Goal: Task Accomplishment & Management: Manage account settings

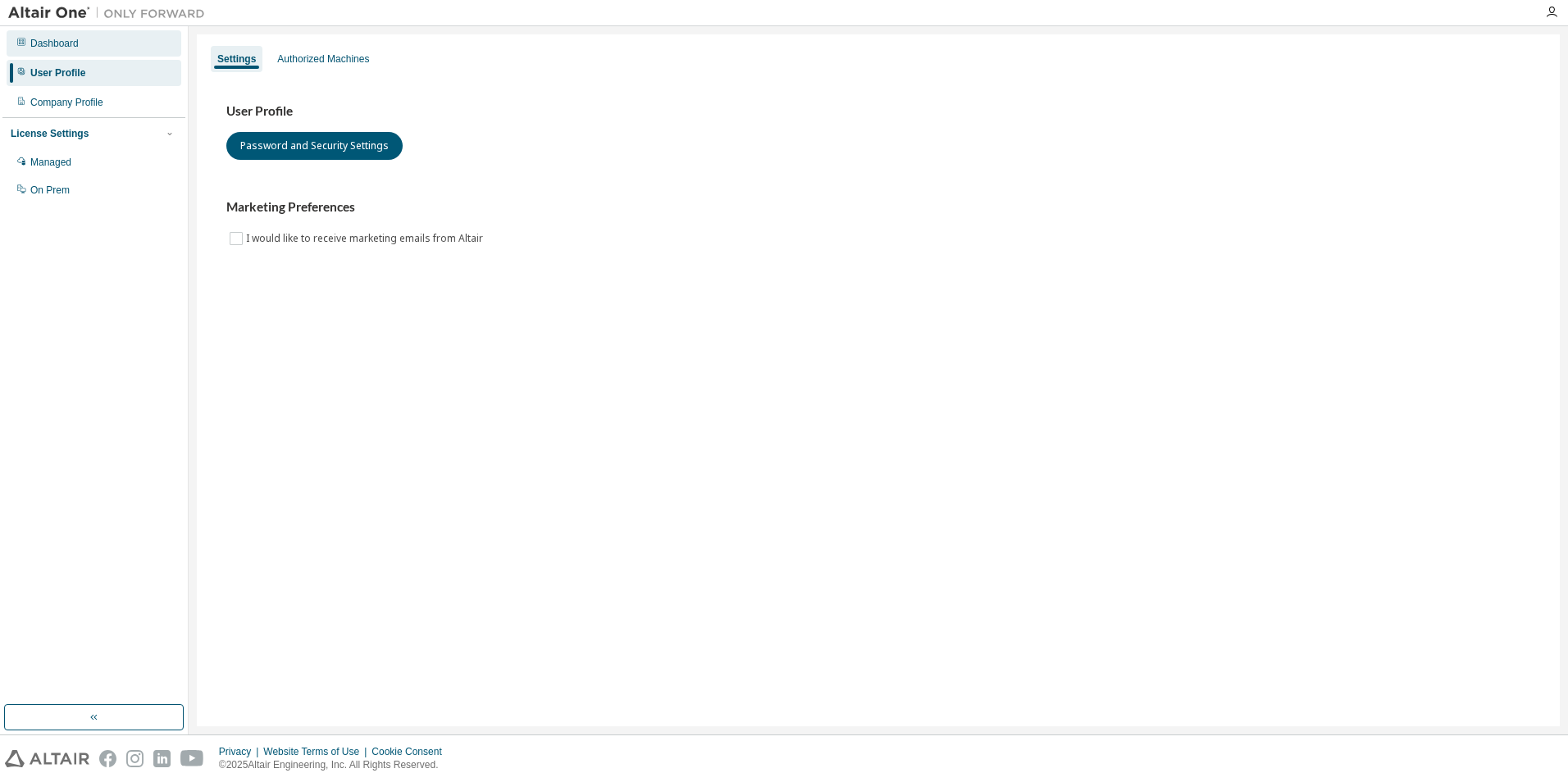
click at [88, 43] on div "Dashboard" at bounding box center [94, 43] width 175 height 26
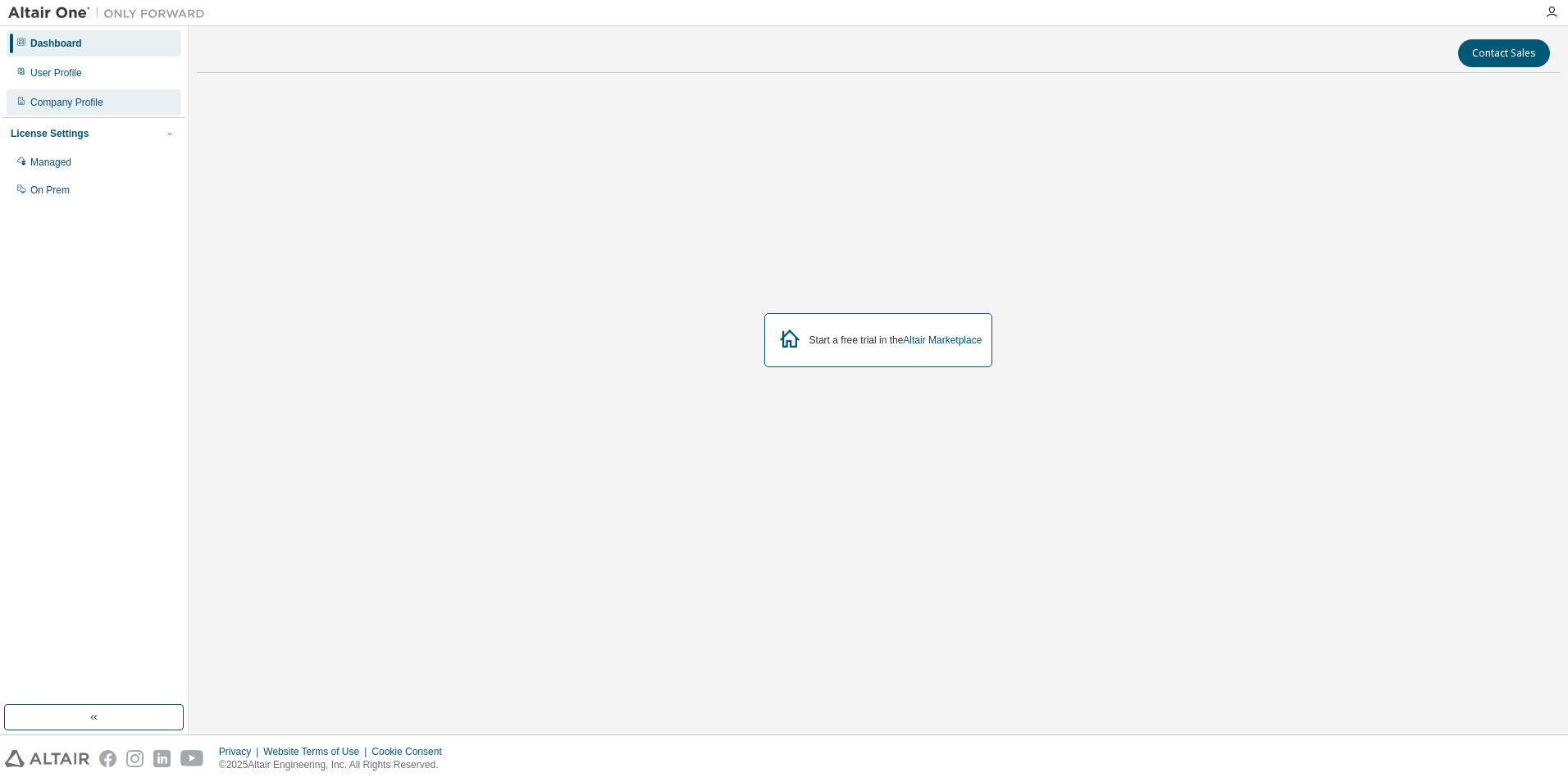
click at [88, 98] on div "Company Profile" at bounding box center [67, 102] width 73 height 13
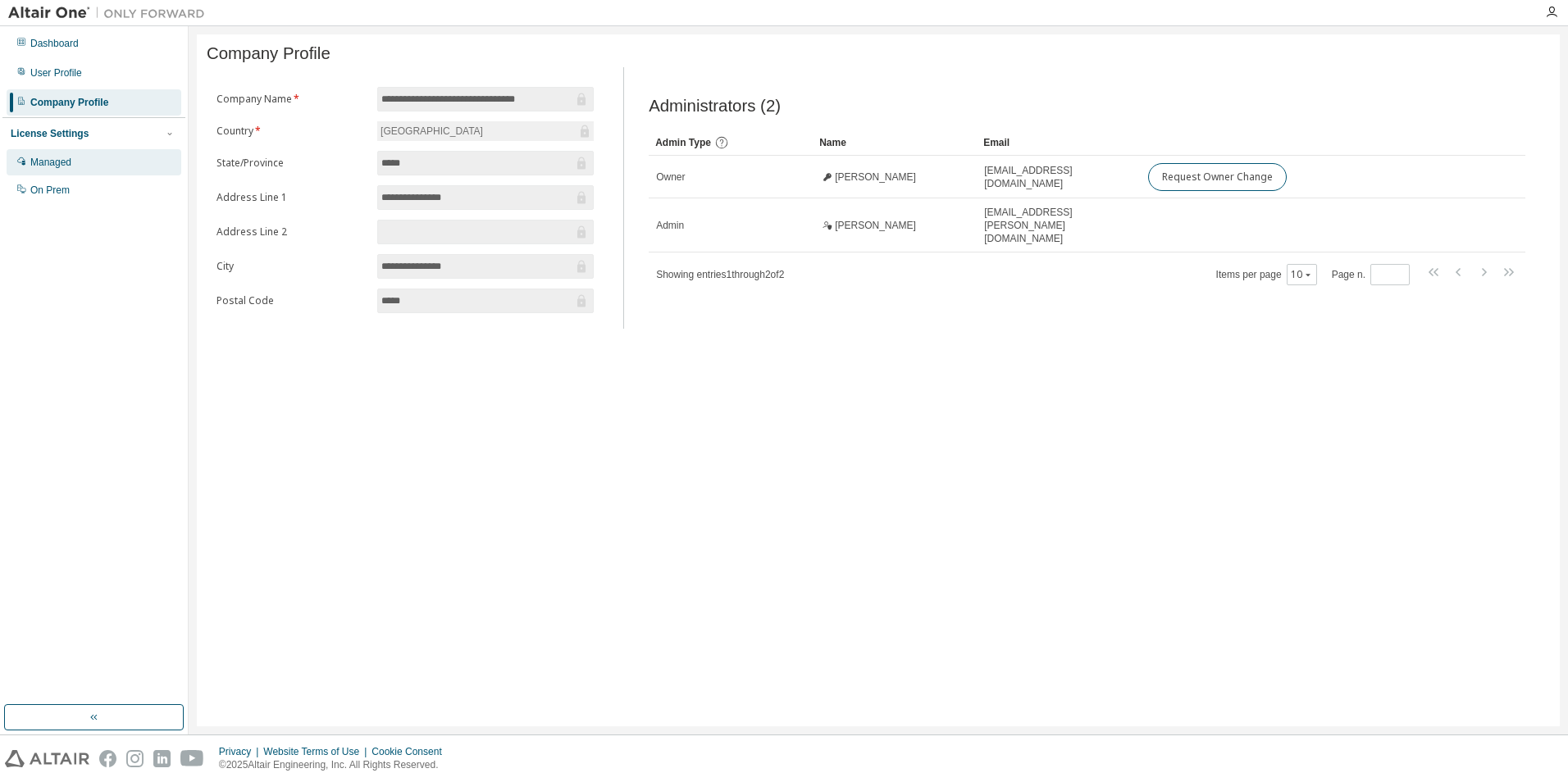
click at [62, 164] on div "Managed" at bounding box center [51, 162] width 41 height 13
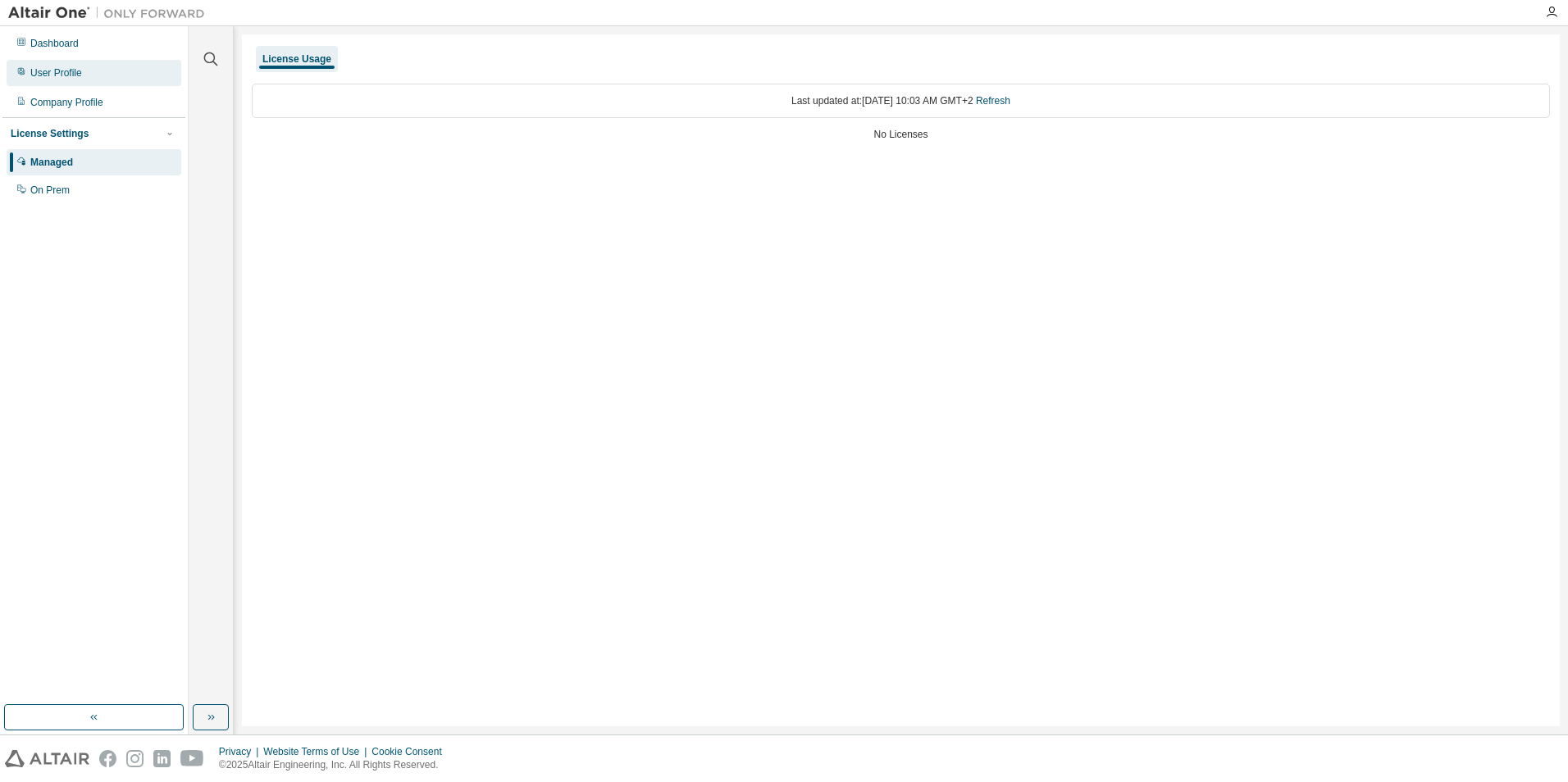
click at [43, 72] on div "User Profile" at bounding box center [55, 73] width 52 height 13
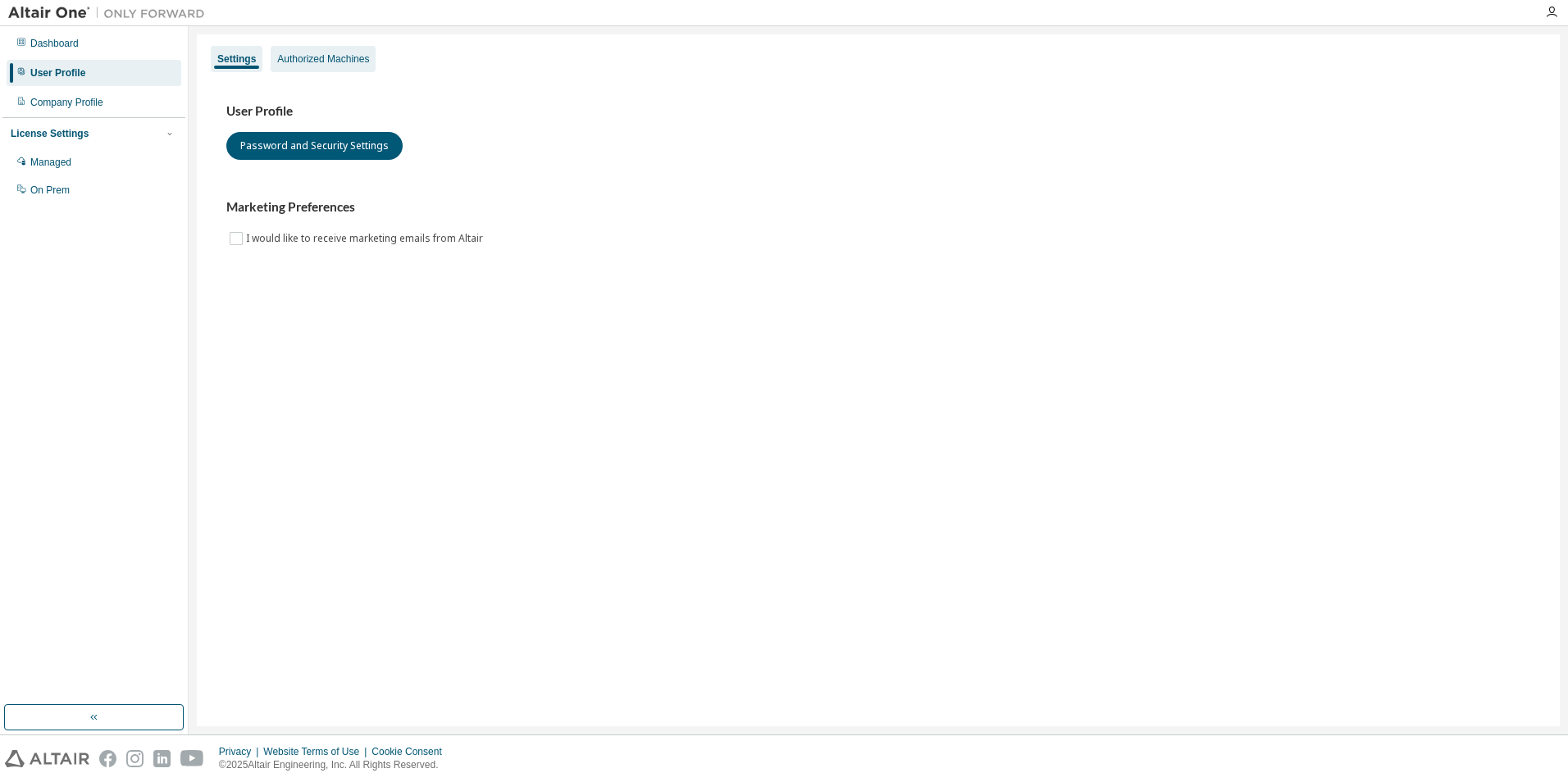
click at [292, 54] on div "Authorized Machines" at bounding box center [323, 59] width 92 height 13
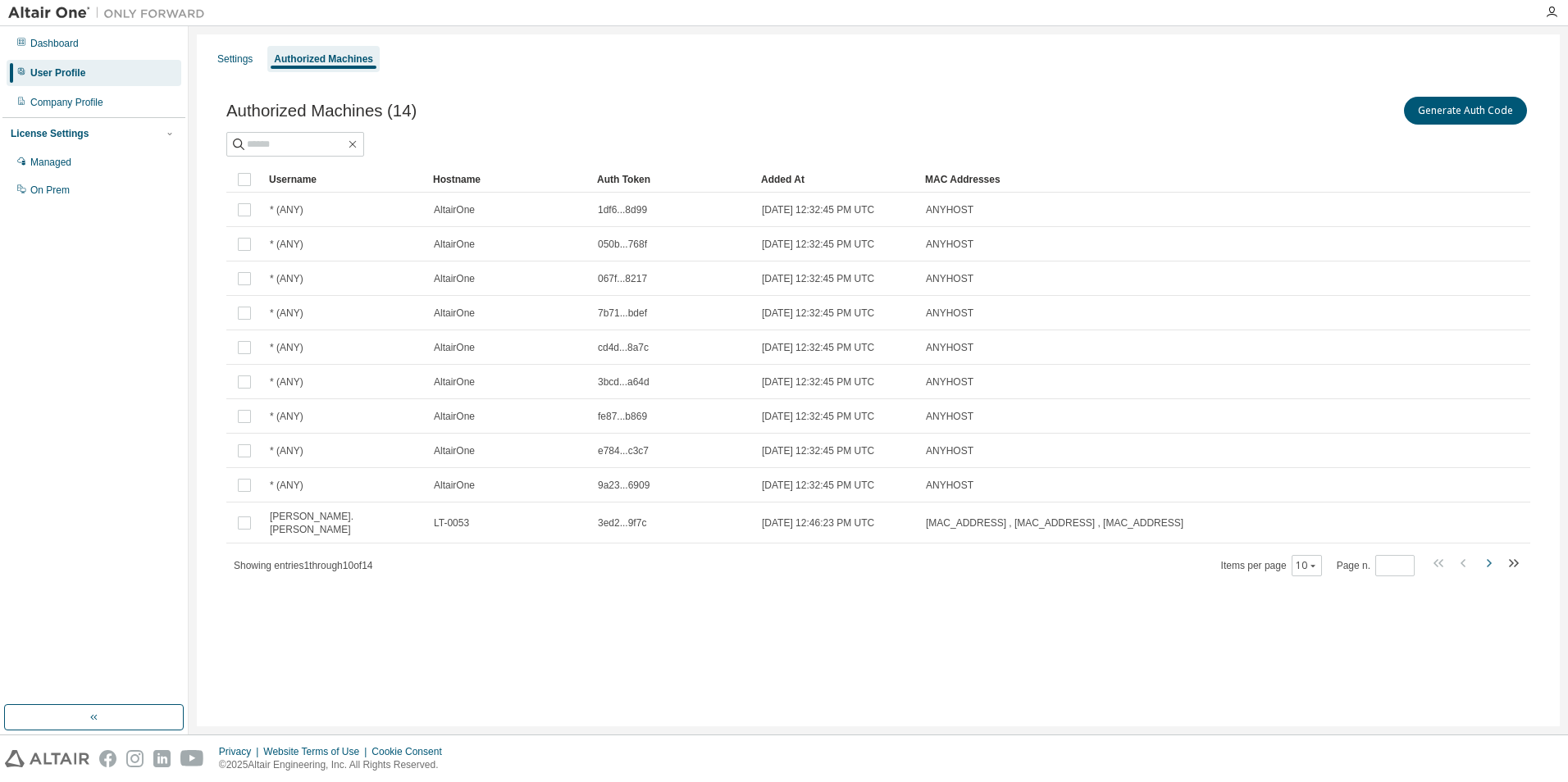
click at [1489, 553] on icon "button" at bounding box center [1488, 563] width 20 height 20
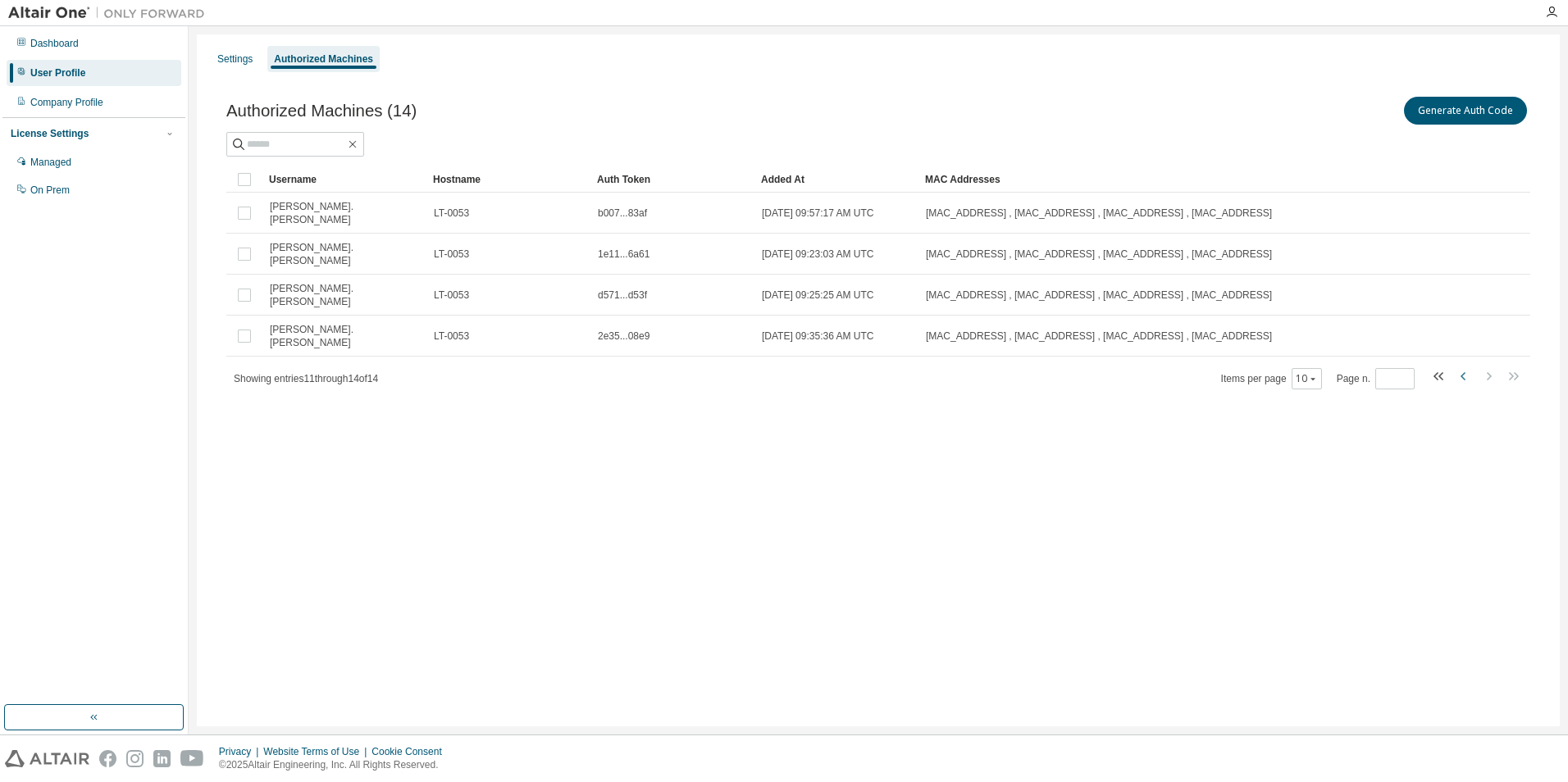
click at [1462, 366] on icon "button" at bounding box center [1464, 376] width 20 height 20
type input "*"
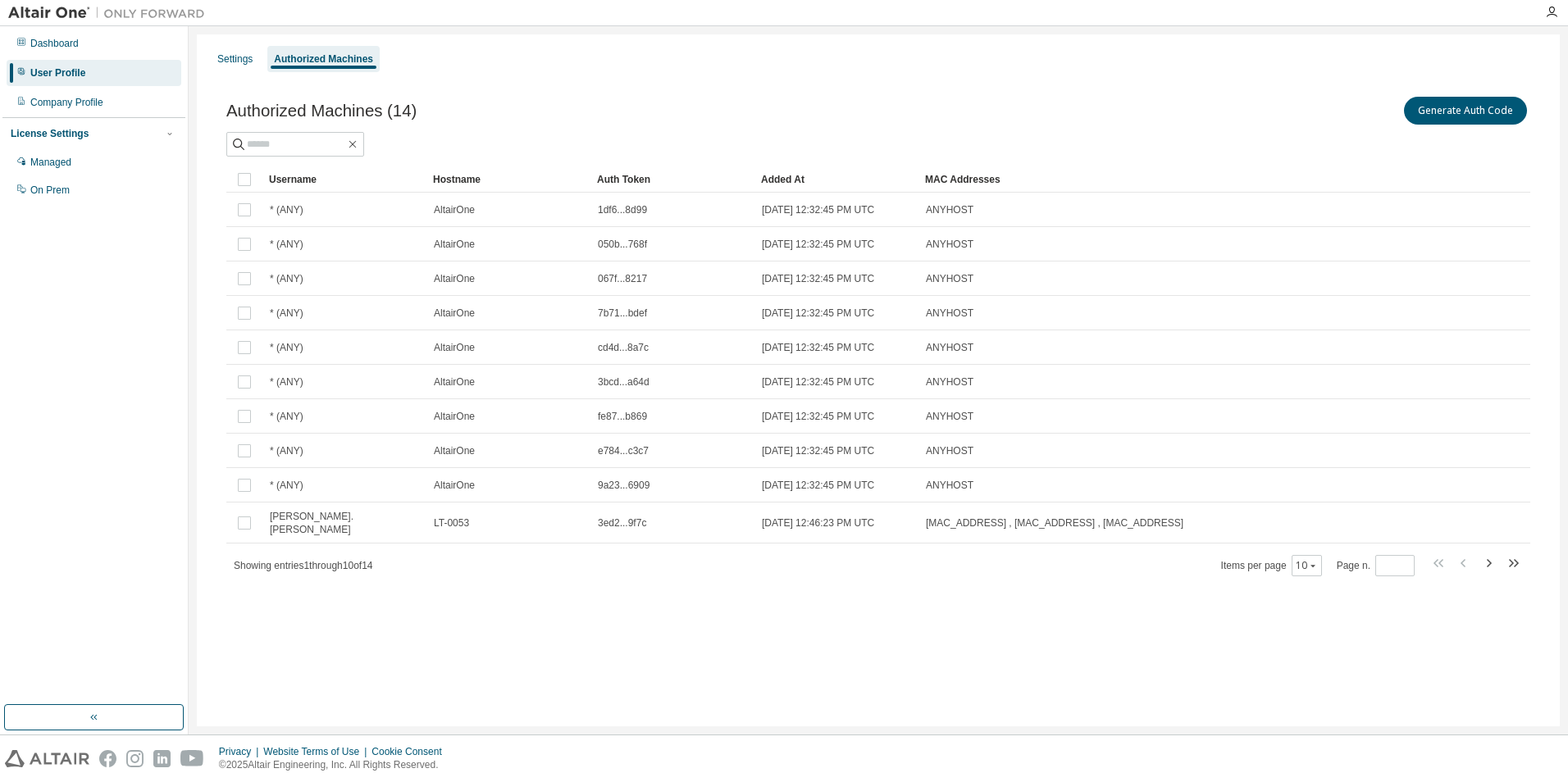
click at [1130, 590] on div "Authorized Machines (14) Generate Auth Code Clear Load Save Save As Field Opera…" at bounding box center [879, 347] width 1343 height 546
click at [1081, 632] on div "Settings Authorized Machines Authorized Machines (14) Generate Auth Code Clear …" at bounding box center [879, 380] width 1364 height 692
click at [894, 630] on div "Settings Authorized Machines Authorized Machines (14) Generate Auth Code Clear …" at bounding box center [879, 380] width 1364 height 692
drag, startPoint x: 845, startPoint y: 642, endPoint x: 862, endPoint y: 627, distance: 22.7
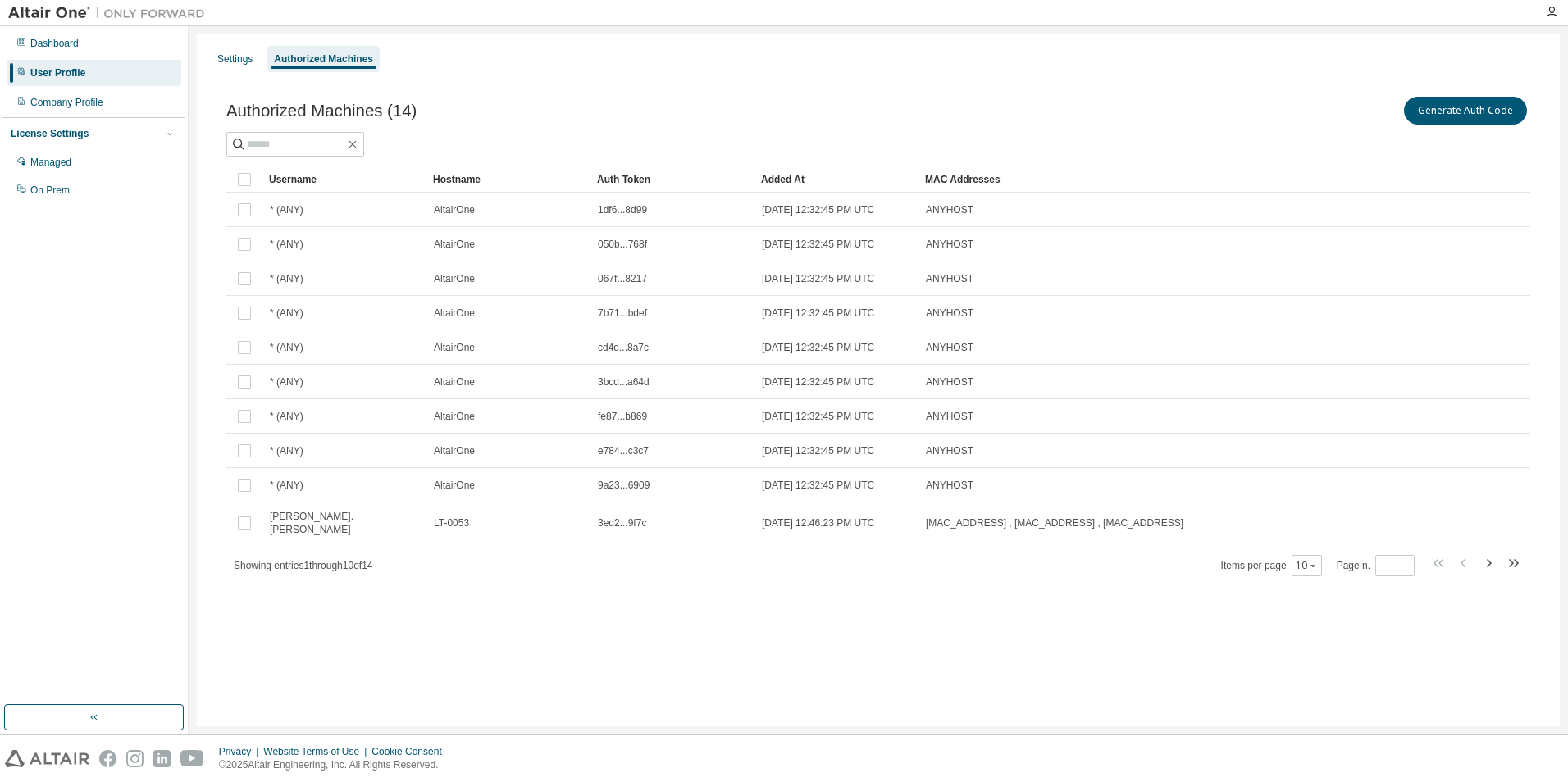
click at [845, 642] on div "Settings Authorized Machines Authorized Machines (14) Generate Auth Code Clear …" at bounding box center [879, 380] width 1364 height 692
